Goal: Complete application form: Complete application form

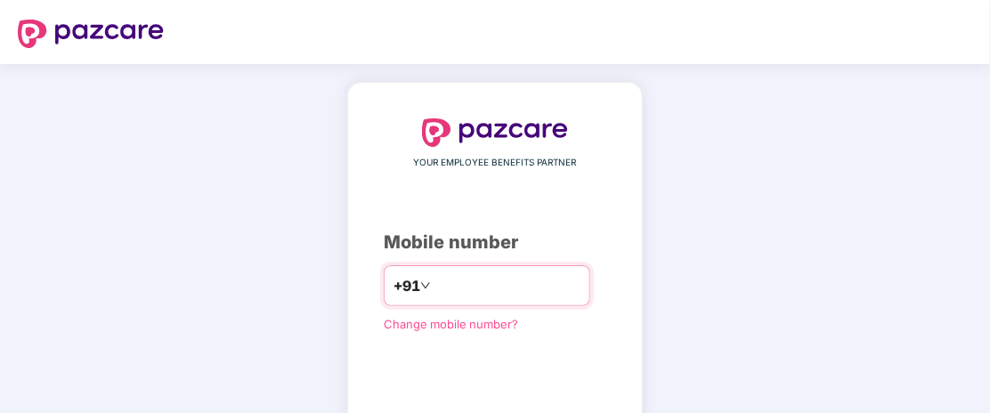
type input "**********"
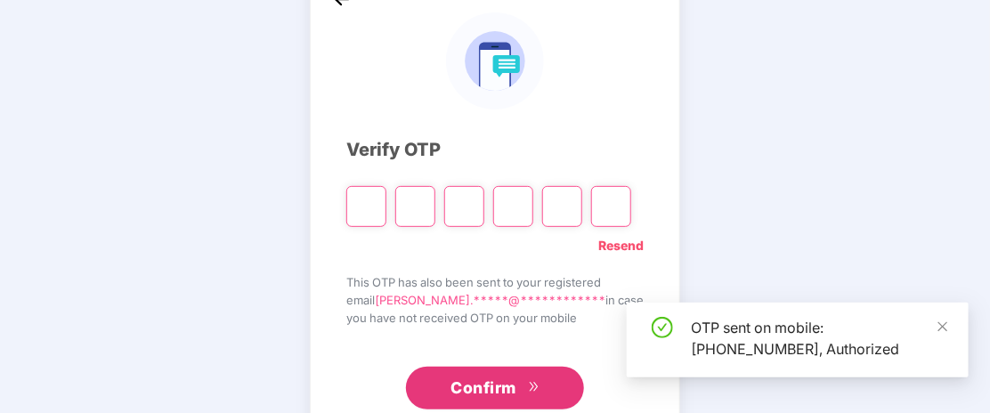
scroll to position [117, 0]
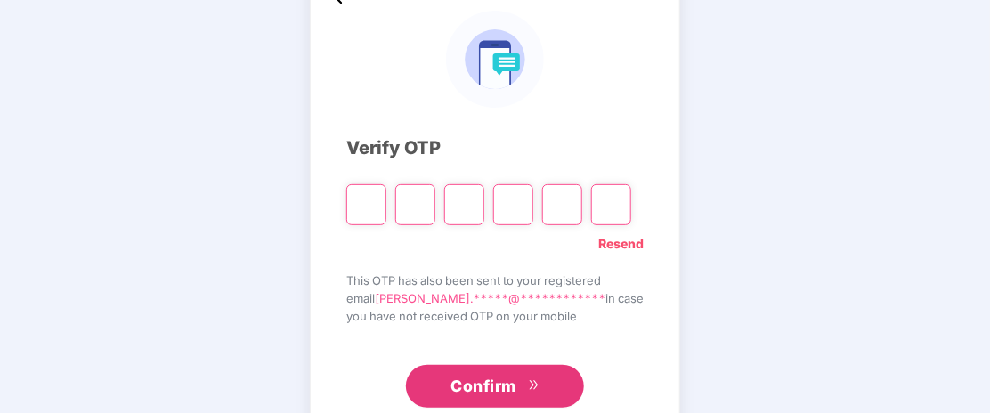
type input "*"
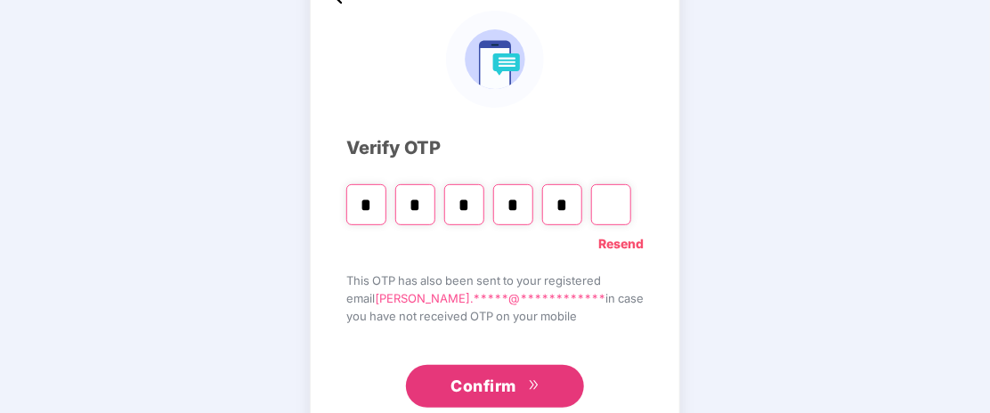
type input "*"
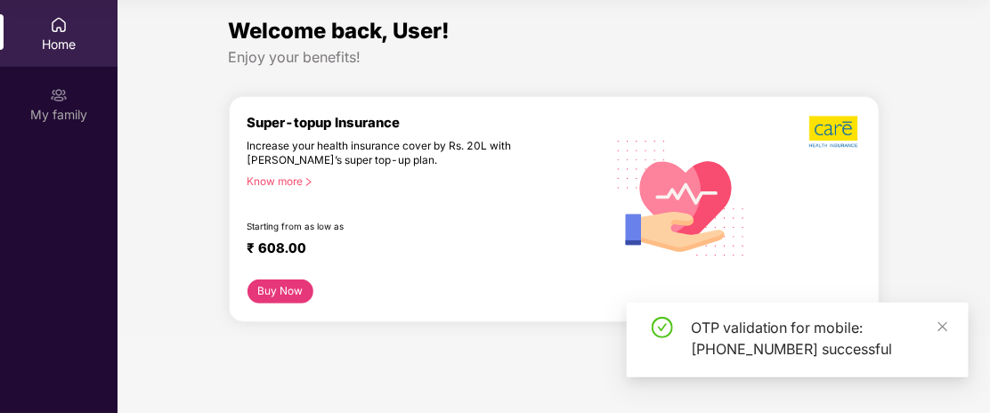
scroll to position [99, 0]
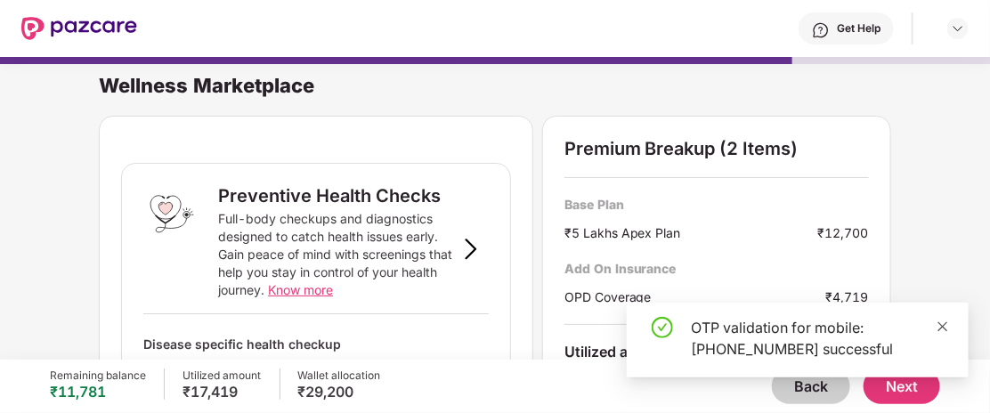
click at [937, 322] on icon "close" at bounding box center [942, 326] width 12 height 12
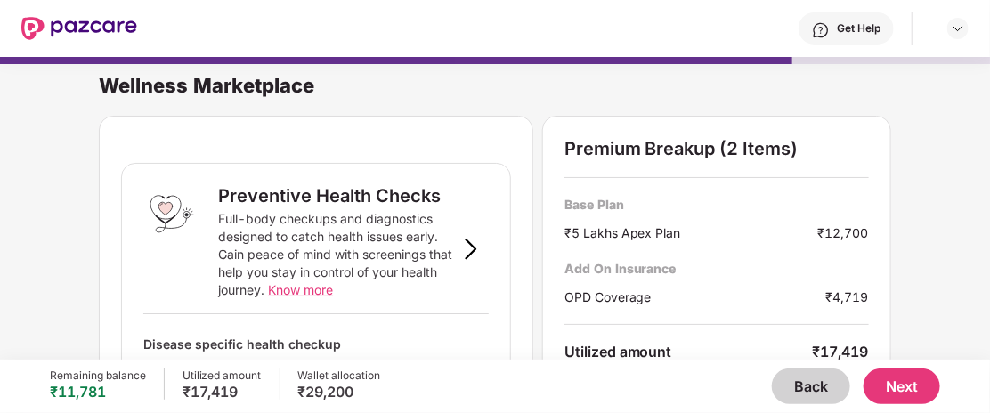
click at [810, 385] on button "Back" at bounding box center [811, 386] width 78 height 36
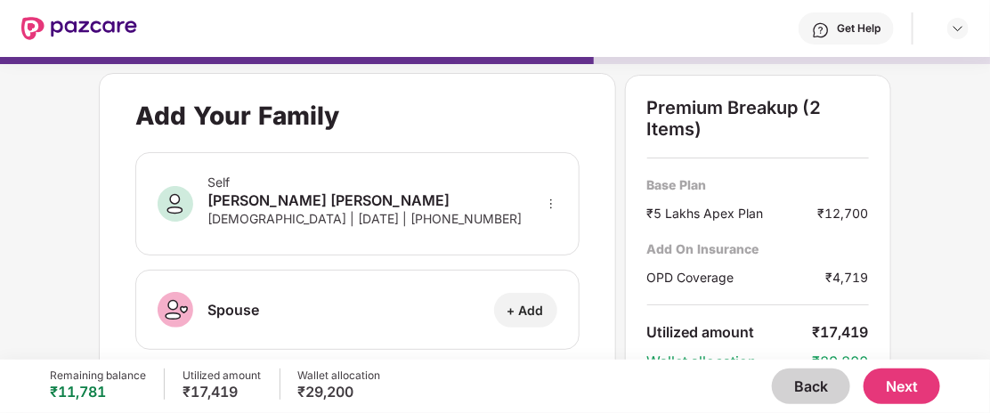
click at [810, 385] on button "Back" at bounding box center [811, 386] width 78 height 36
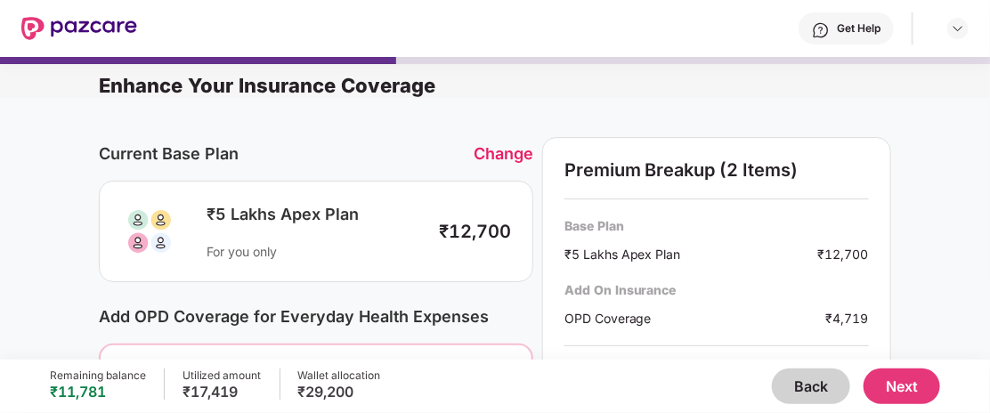
click at [810, 385] on button "Back" at bounding box center [811, 386] width 78 height 36
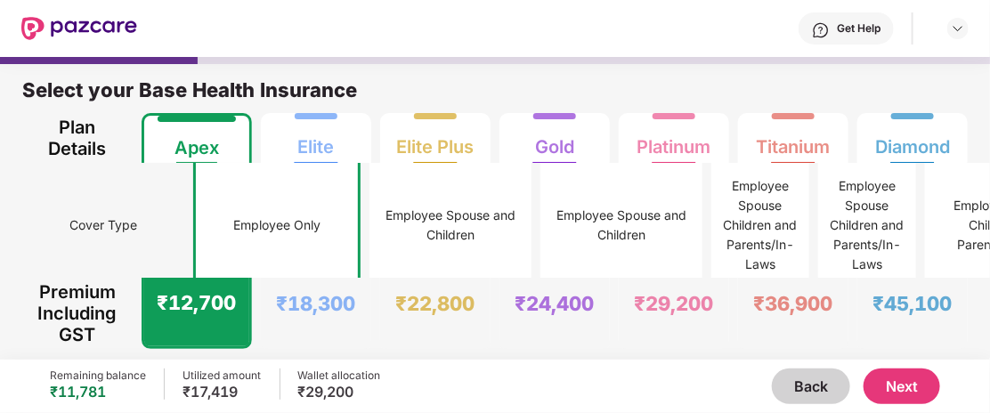
click at [908, 391] on button "Next" at bounding box center [901, 386] width 77 height 36
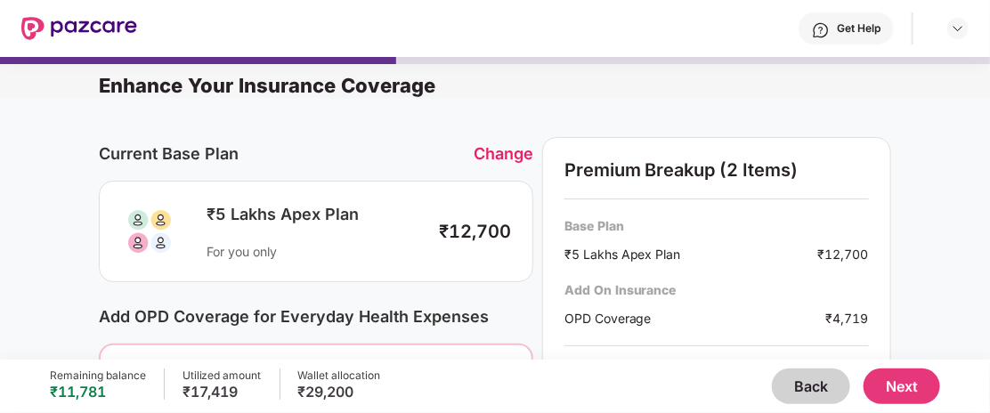
click at [913, 392] on button "Next" at bounding box center [901, 386] width 77 height 36
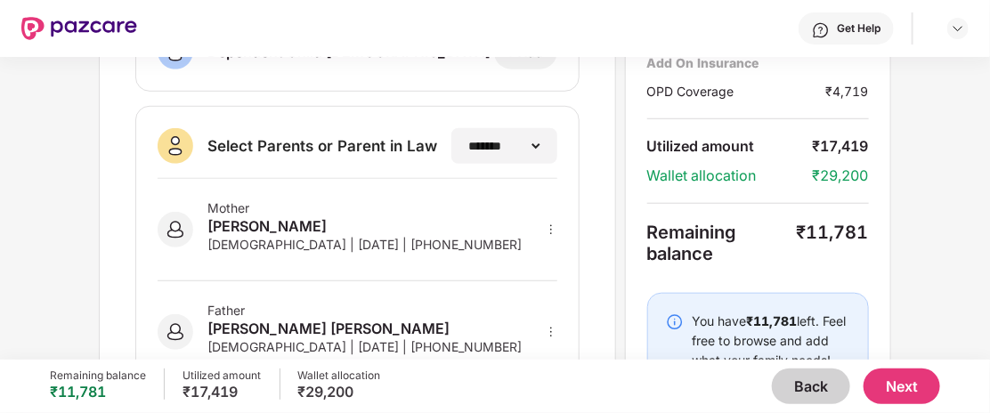
scroll to position [509, 0]
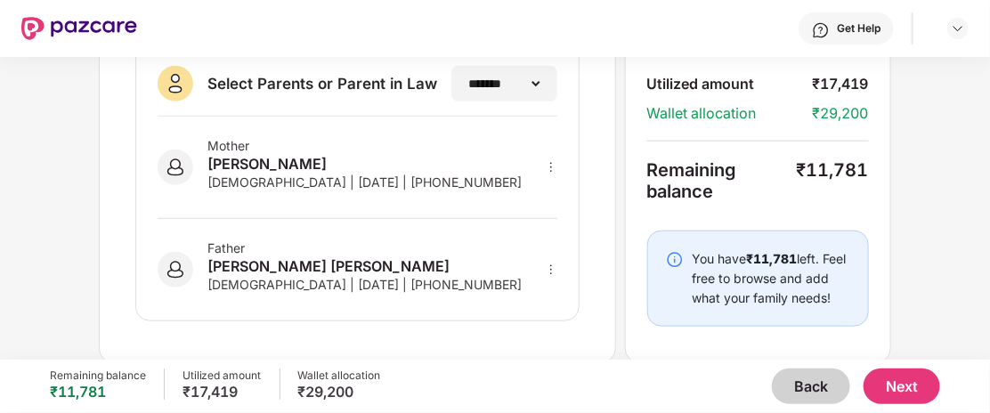
click at [893, 376] on button "Next" at bounding box center [901, 386] width 77 height 36
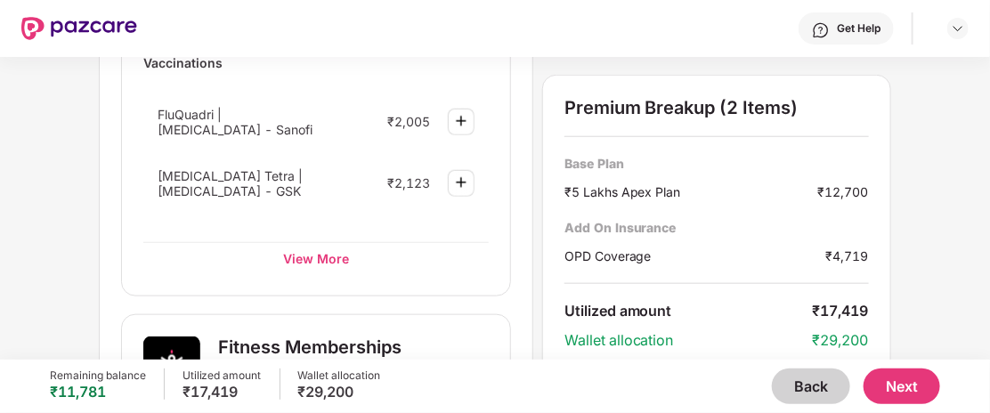
scroll to position [534, 0]
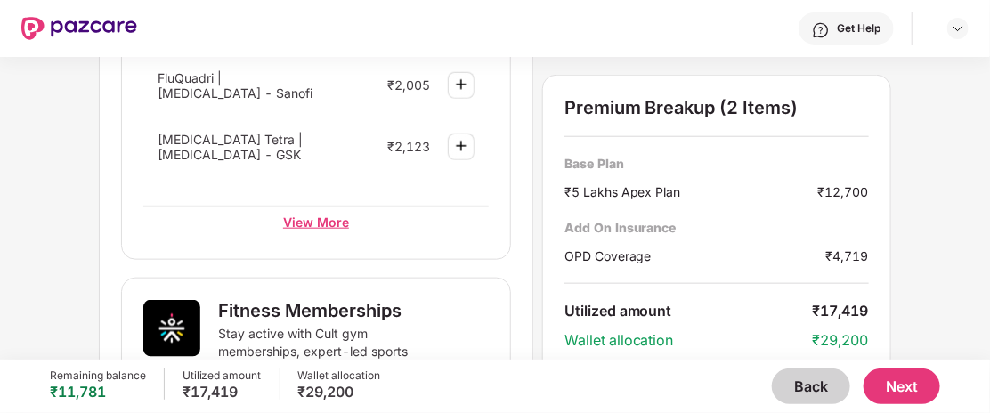
click at [311, 206] on div "View More" at bounding box center [315, 222] width 345 height 32
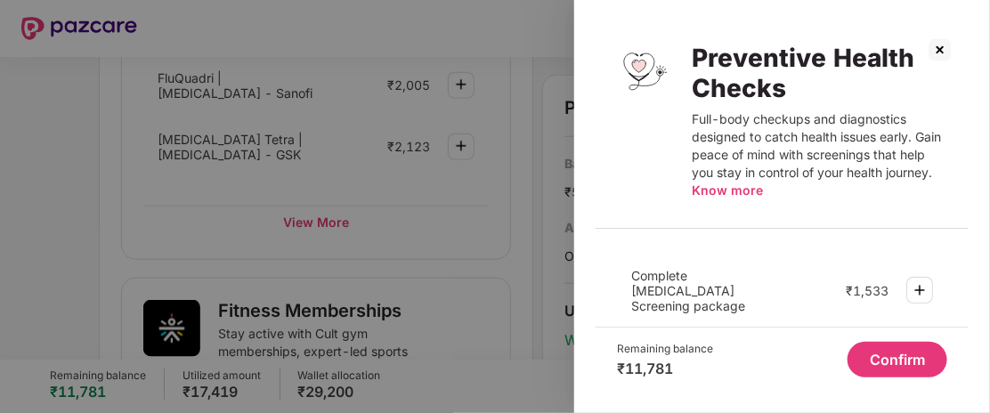
scroll to position [202, 0]
click at [945, 55] on img at bounding box center [939, 50] width 28 height 28
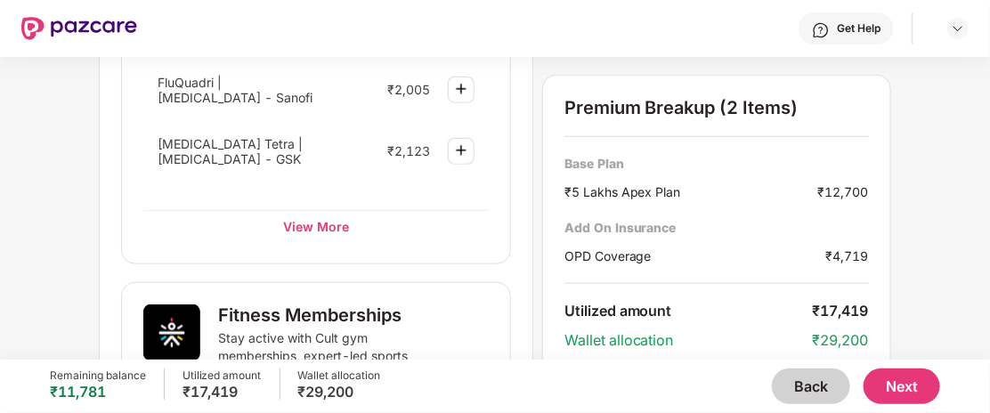
scroll to position [531, 0]
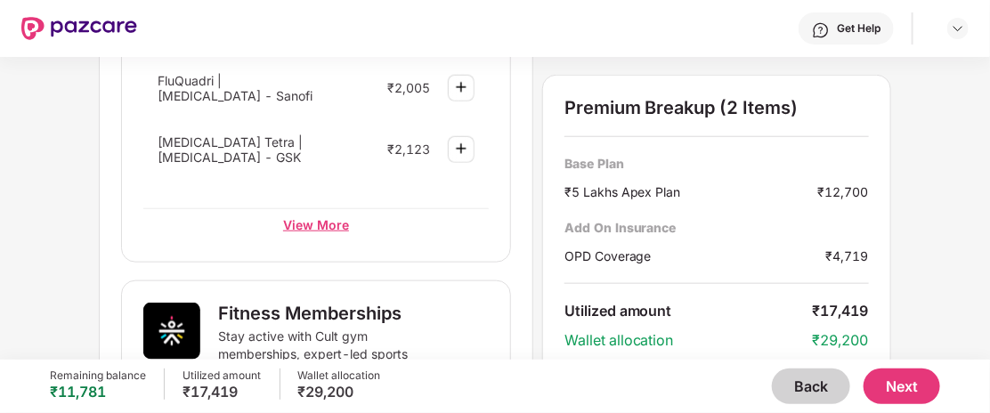
click at [306, 208] on div "View More" at bounding box center [315, 224] width 345 height 32
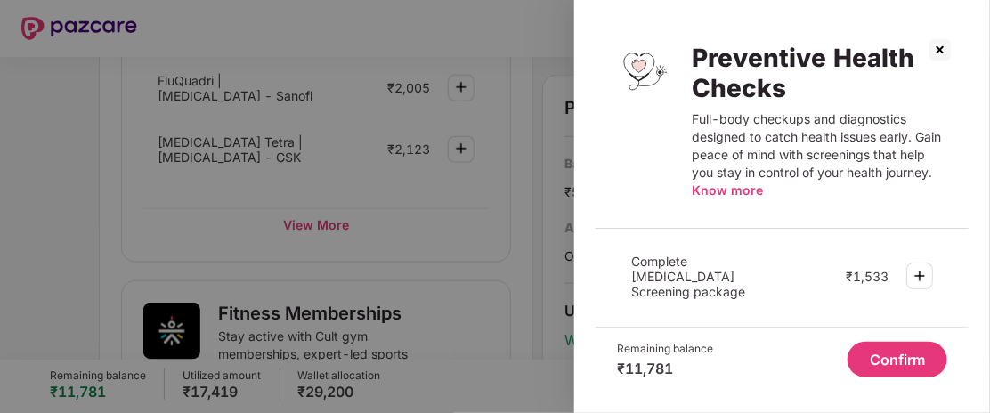
scroll to position [196, 0]
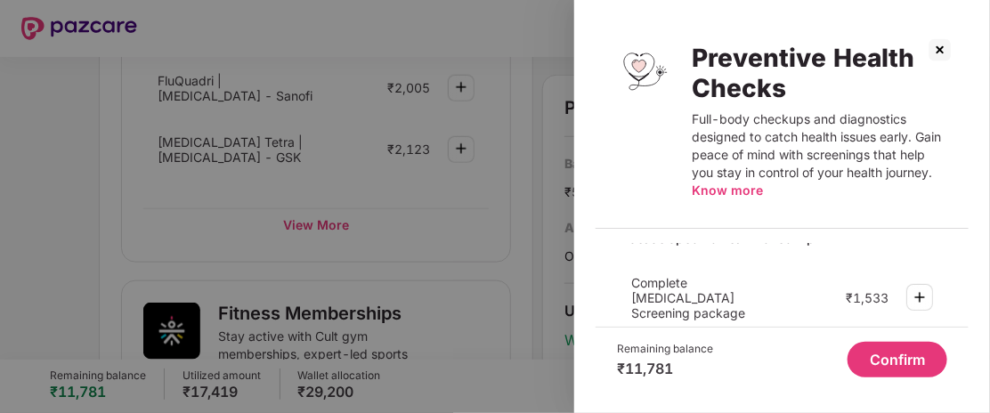
click at [917, 287] on img at bounding box center [919, 297] width 21 height 21
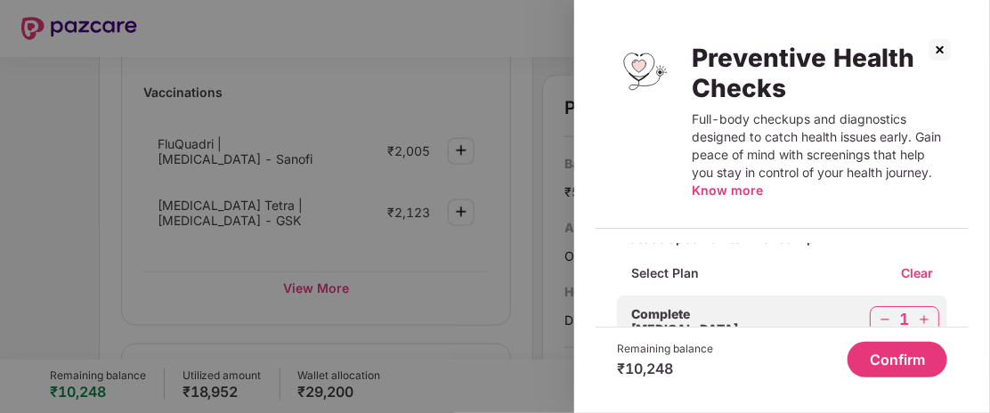
scroll to position [594, 0]
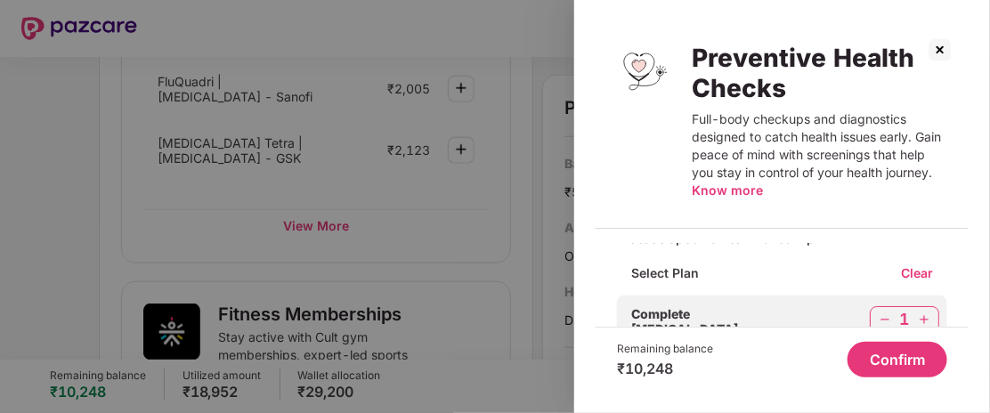
click at [885, 357] on button "Confirm" at bounding box center [897, 360] width 100 height 36
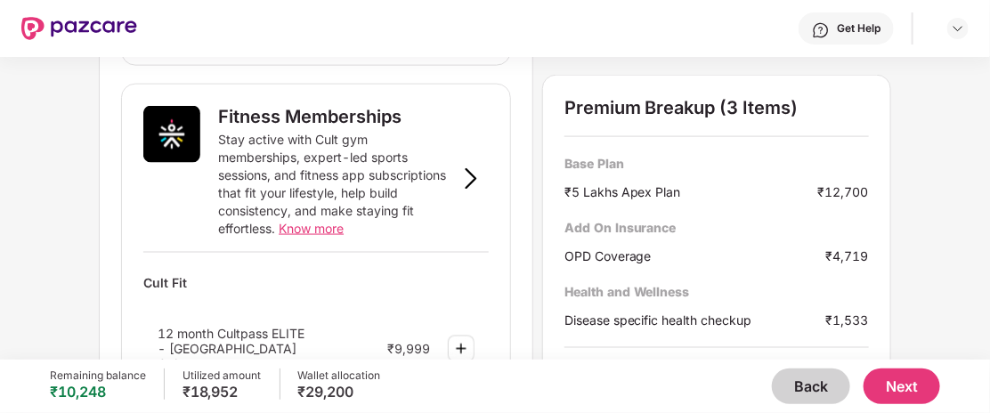
scroll to position [908, 0]
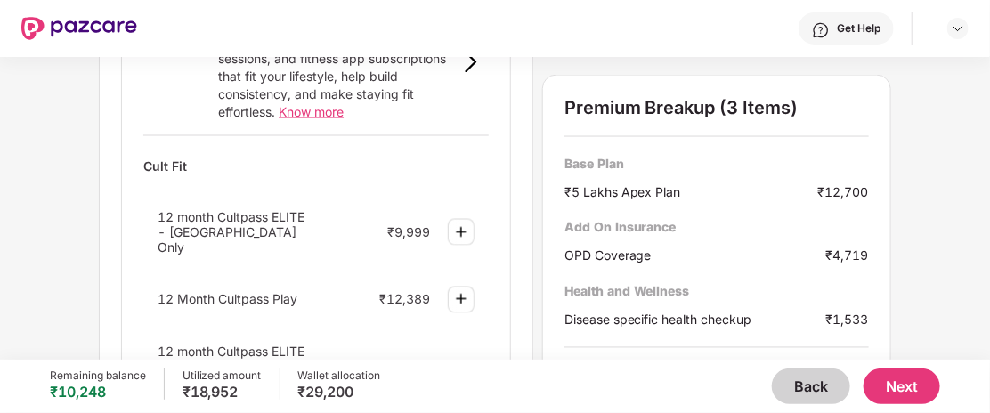
click at [458, 222] on img at bounding box center [460, 232] width 21 height 21
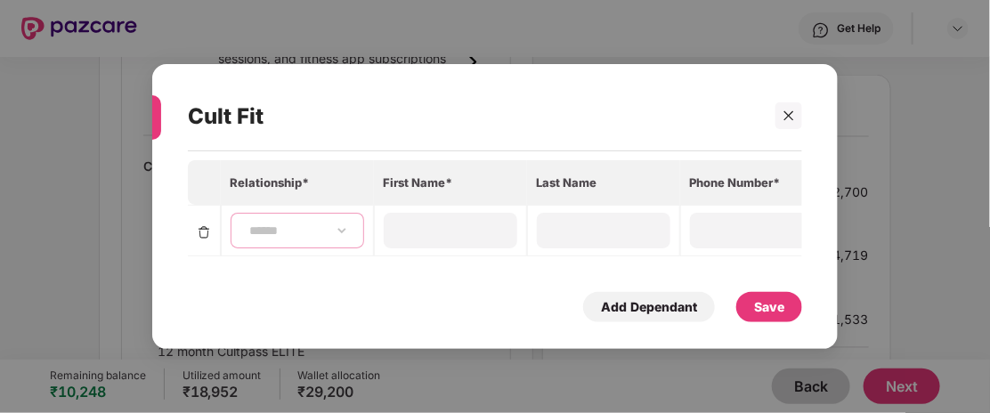
click at [301, 230] on select "**********" at bounding box center [297, 230] width 103 height 14
select select "****"
click at [246, 223] on select "**********" at bounding box center [297, 230] width 103 height 14
type input "***"
type input "**********"
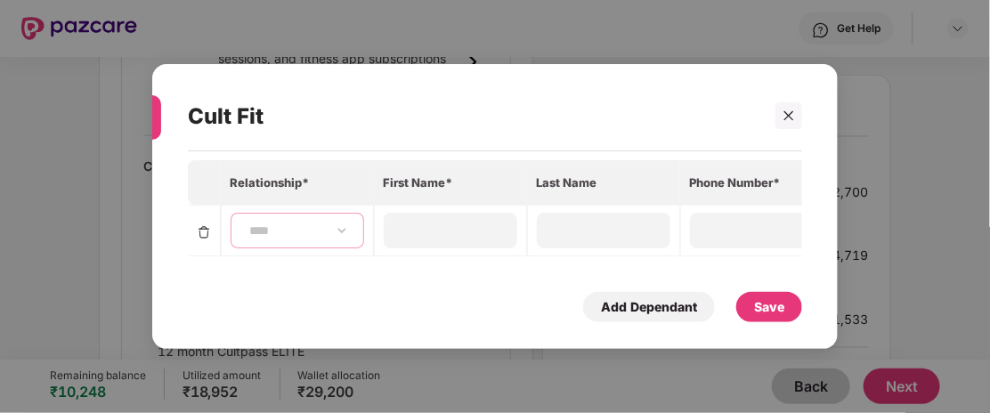
type input "**********"
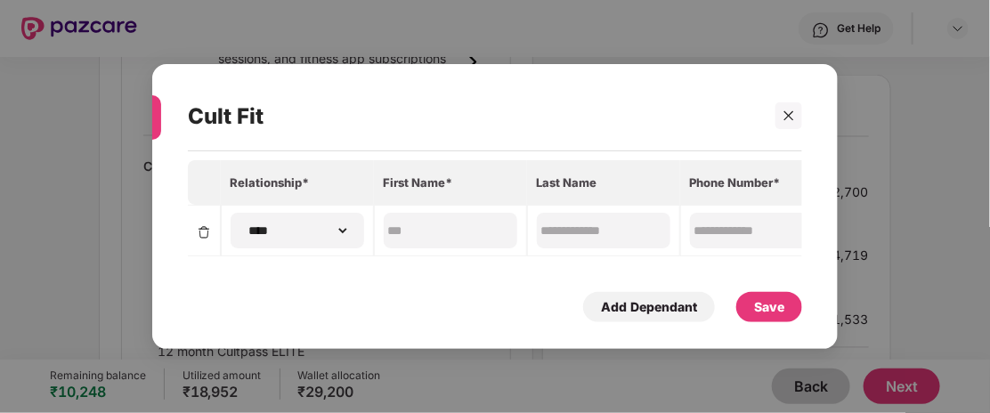
click at [761, 316] on div "Save" at bounding box center [769, 307] width 30 height 20
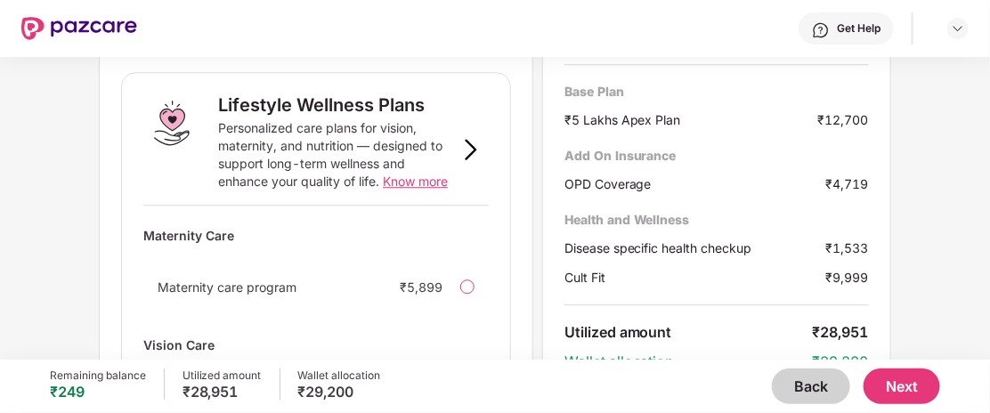
scroll to position [1641, 0]
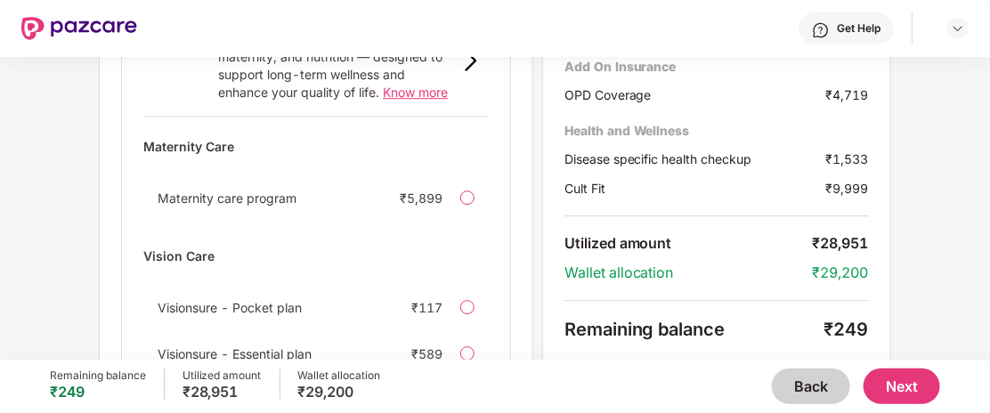
click at [319, 405] on div "View More" at bounding box center [315, 421] width 345 height 32
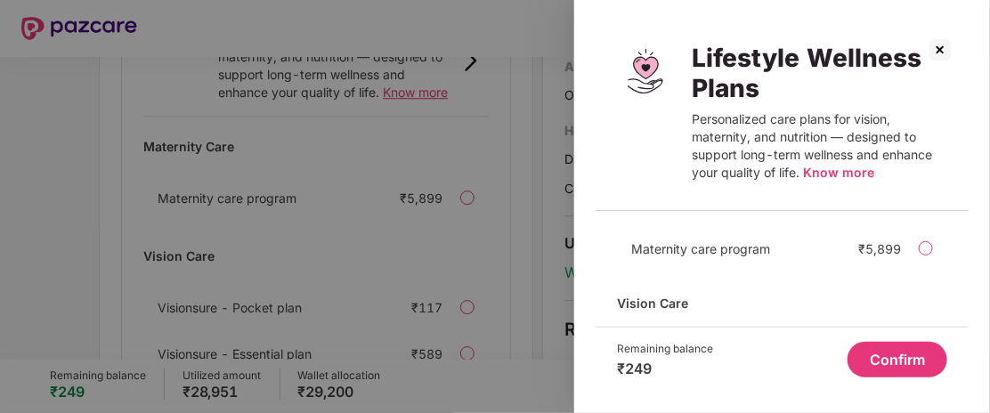
scroll to position [110, 0]
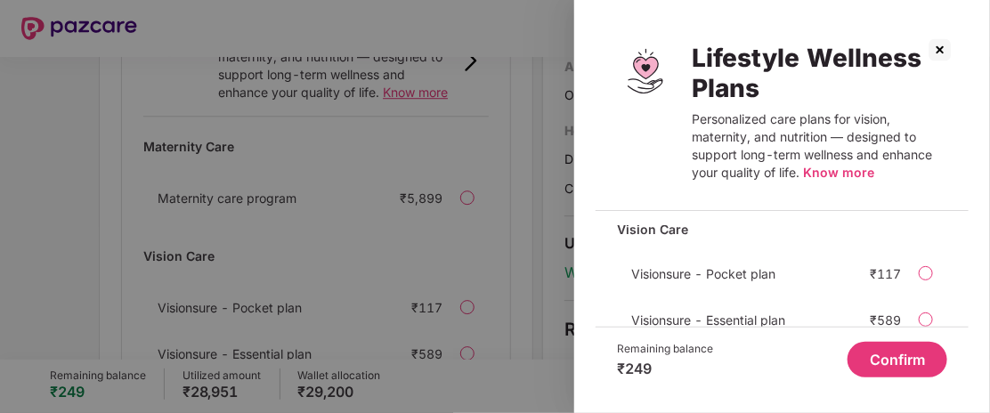
click at [927, 269] on div at bounding box center [925, 273] width 14 height 14
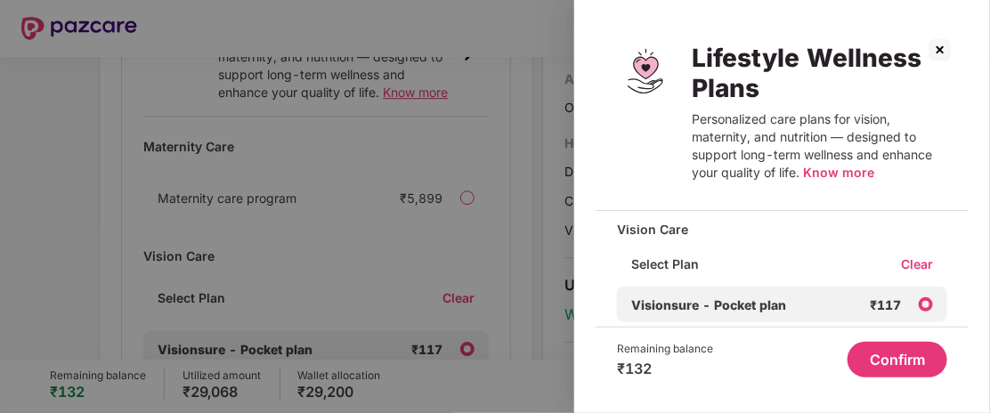
click at [392, 297] on div at bounding box center [495, 206] width 990 height 413
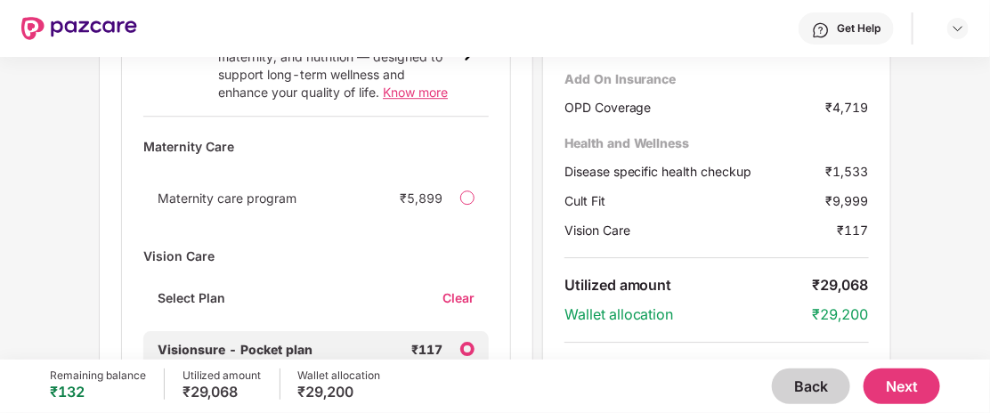
scroll to position [1707, 0]
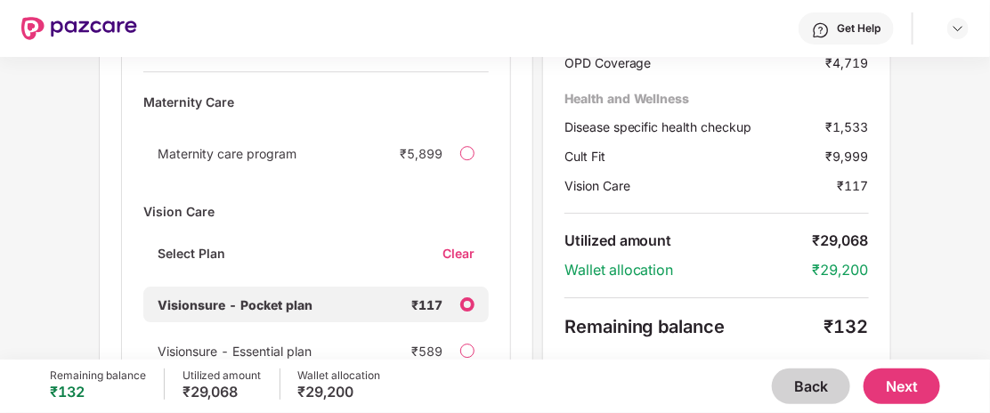
click at [587, 386] on img at bounding box center [592, 395] width 18 height 18
click at [899, 378] on button "Next" at bounding box center [901, 386] width 77 height 36
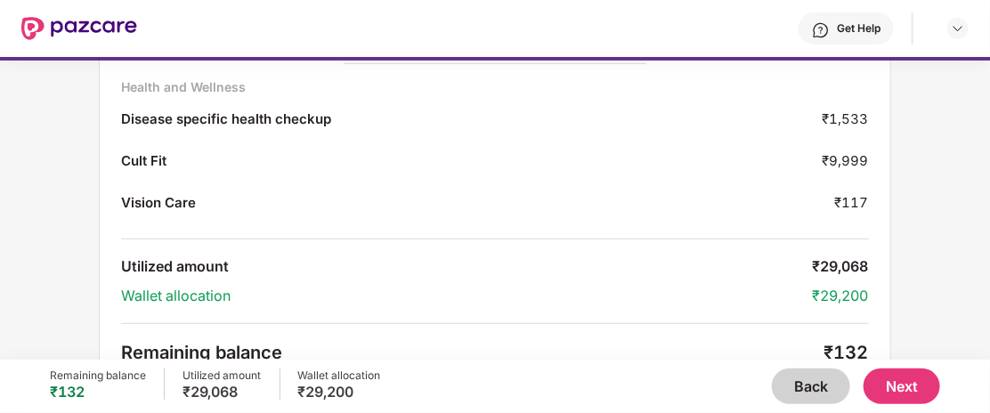
scroll to position [314, 0]
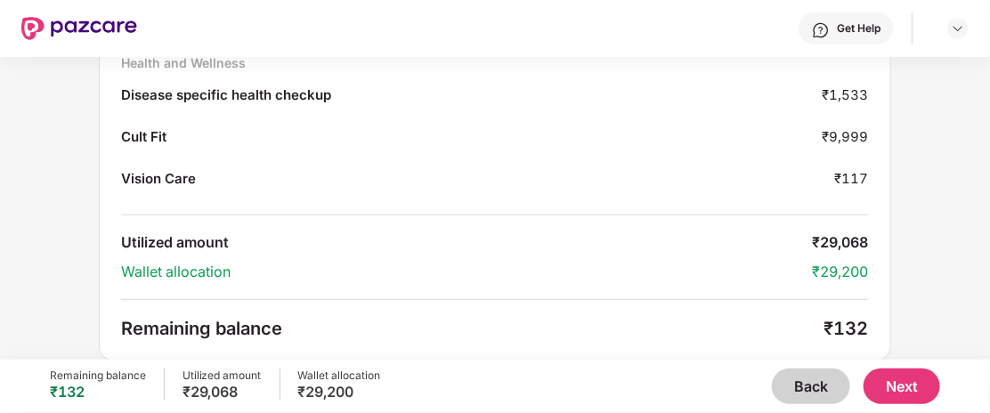
click at [902, 388] on button "Next" at bounding box center [901, 386] width 77 height 36
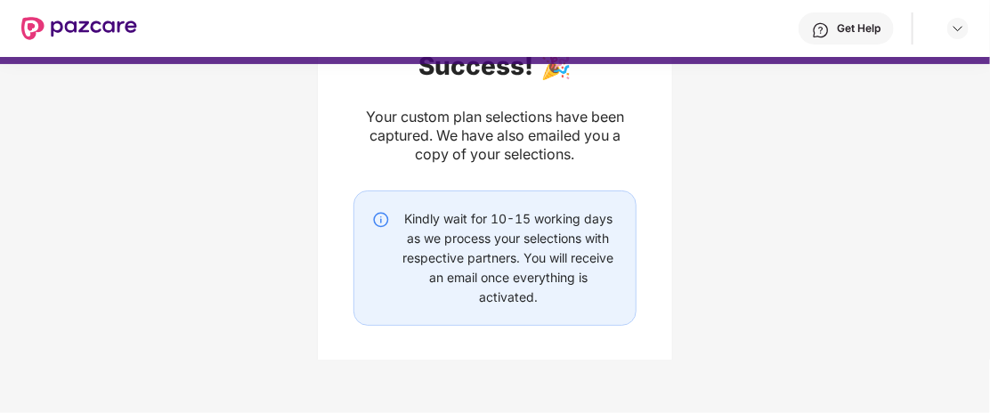
scroll to position [178, 0]
